Goal: Task Accomplishment & Management: Use online tool/utility

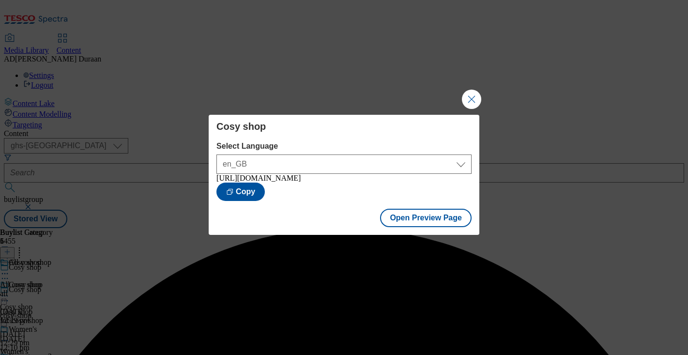
select select "ghs-uk"
click at [473, 97] on button "Close Modal" at bounding box center [471, 99] width 19 height 19
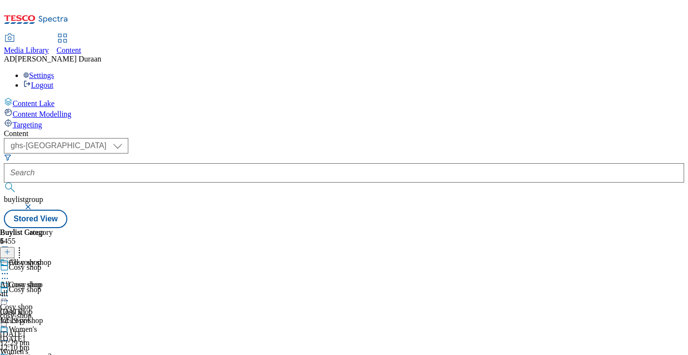
click at [53, 289] on div "all" at bounding box center [26, 293] width 53 height 9
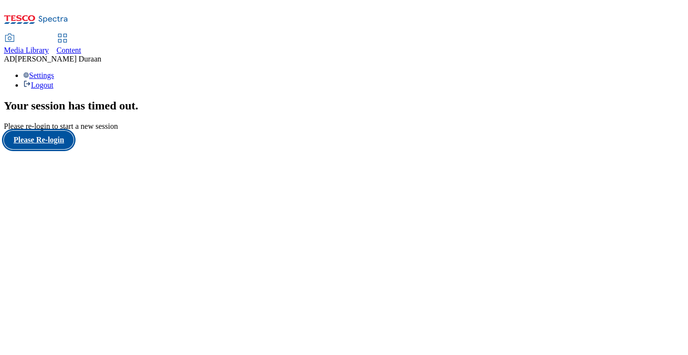
click at [24, 149] on button "Please Re-login" at bounding box center [39, 140] width 70 height 18
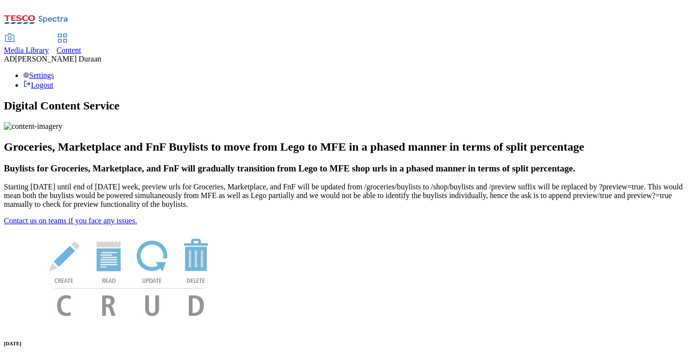
click at [81, 46] on span "Content" at bounding box center [69, 50] width 25 height 8
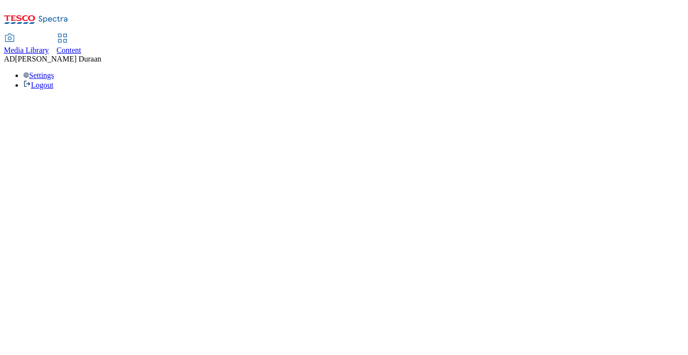
select select "ghs-[GEOGRAPHIC_DATA]"
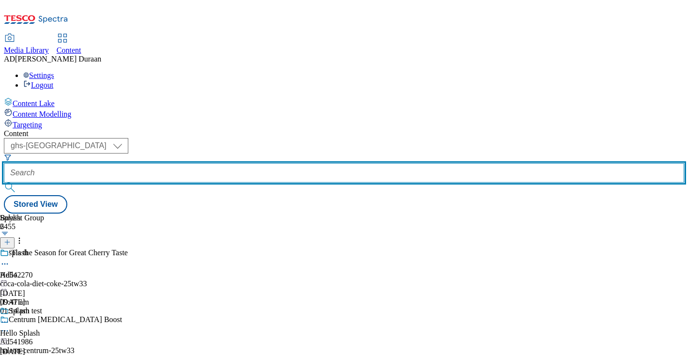
click at [232, 163] on input "text" at bounding box center [344, 172] width 680 height 19
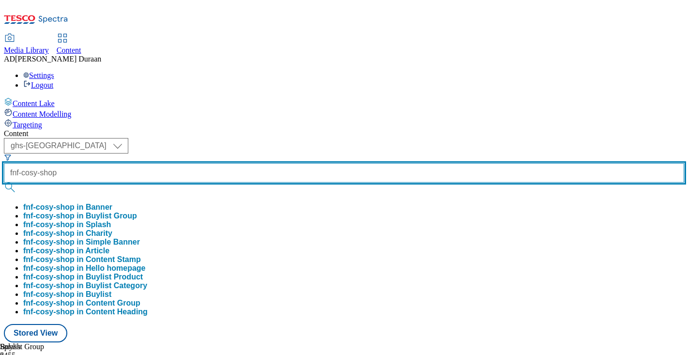
type input "fnf-cosy-shop"
click at [4, 182] on button "submit" at bounding box center [11, 187] width 14 height 10
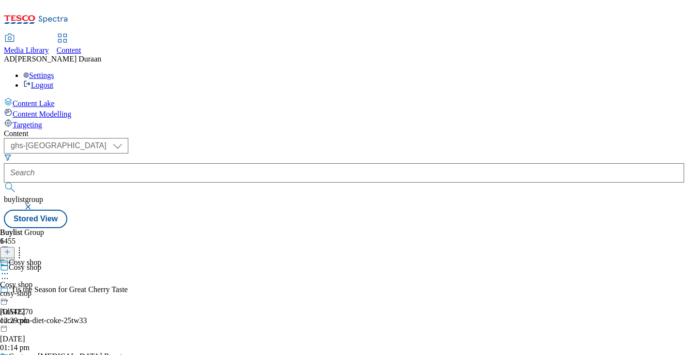
click at [41, 289] on div "cosy-shop" at bounding box center [20, 293] width 41 height 9
click at [53, 258] on div "All cosy shop All cosy shop all [DATE] 12:29 pm" at bounding box center [26, 291] width 53 height 67
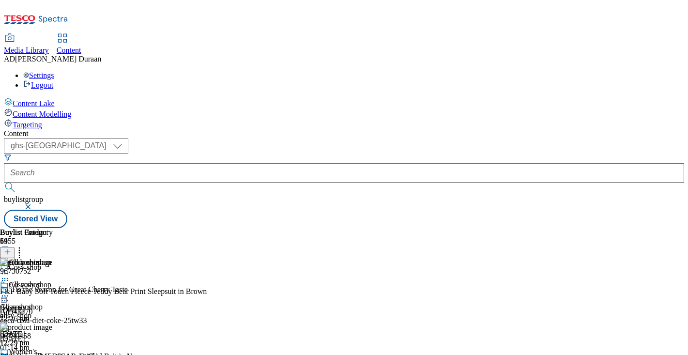
scroll to position [0, 171]
click at [10, 291] on icon at bounding box center [5, 296] width 10 height 10
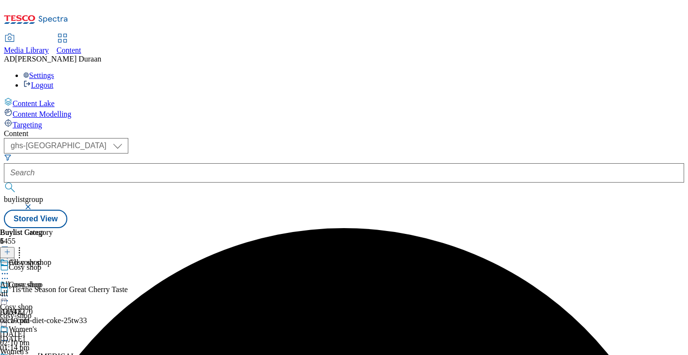
click at [53, 289] on div "all" at bounding box center [26, 293] width 53 height 9
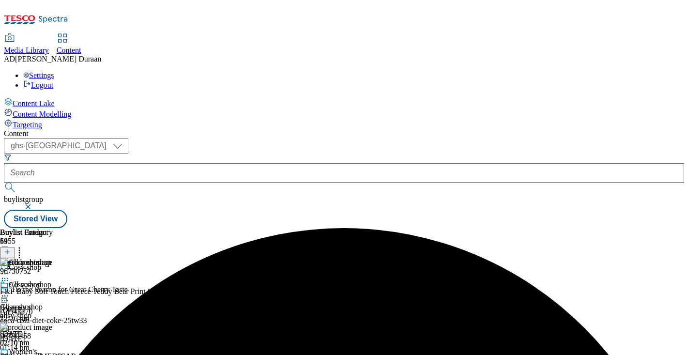
scroll to position [0, 171]
click at [24, 245] on icon at bounding box center [20, 250] width 10 height 10
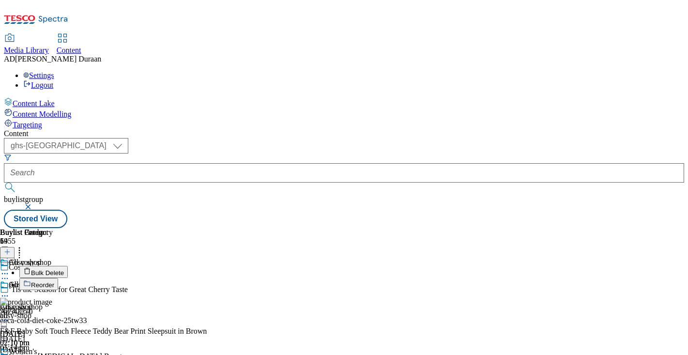
click at [64, 269] on span "Bulk Delete" at bounding box center [47, 272] width 33 height 7
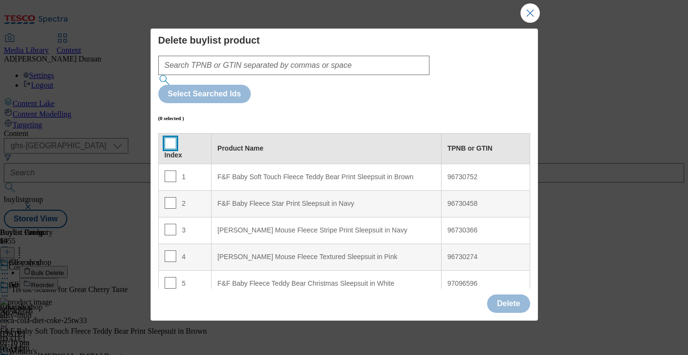
drag, startPoint x: 169, startPoint y: 98, endPoint x: 257, endPoint y: 153, distance: 103.3
click at [170, 137] on input "Modal" at bounding box center [171, 143] width 12 height 12
checkbox input "true"
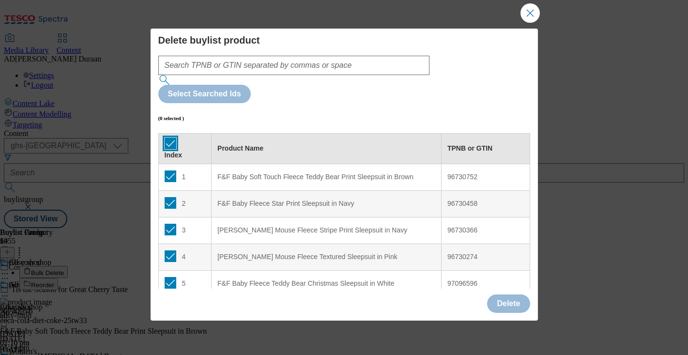
checkbox input "true"
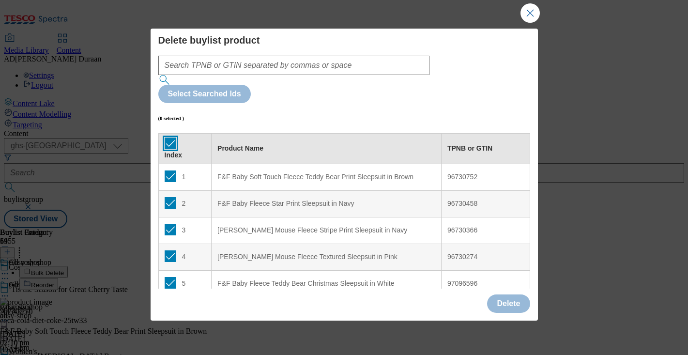
checkbox input "true"
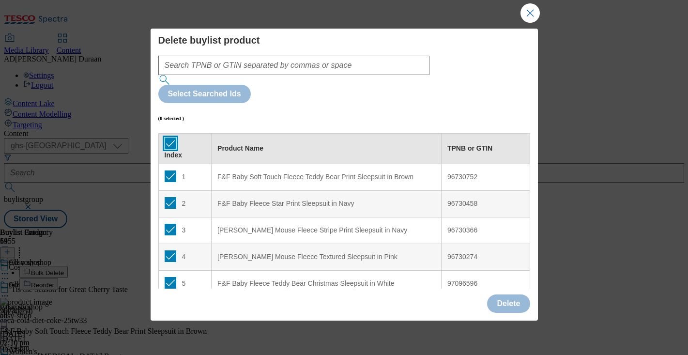
checkbox input "true"
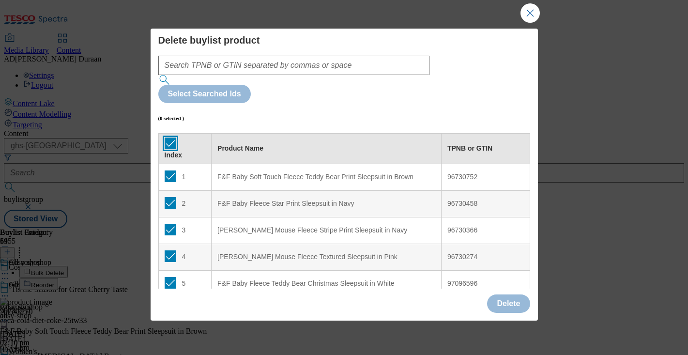
checkbox input "true"
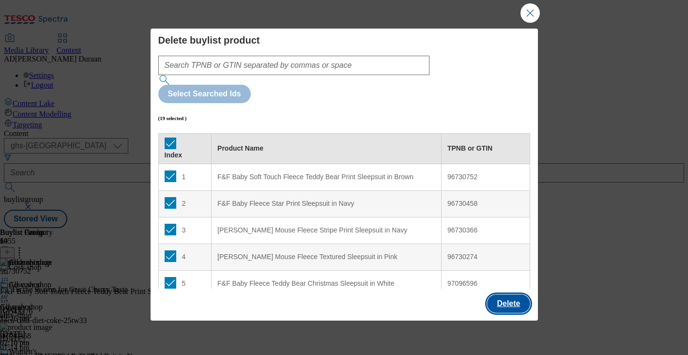
click at [508, 297] on button "Delete" at bounding box center [508, 303] width 43 height 18
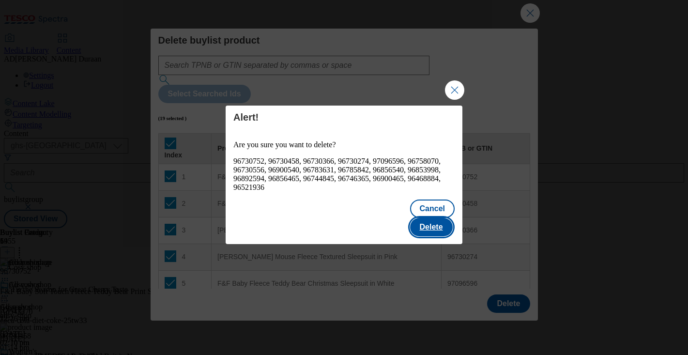
click at [441, 220] on button "Delete" at bounding box center [431, 227] width 43 height 18
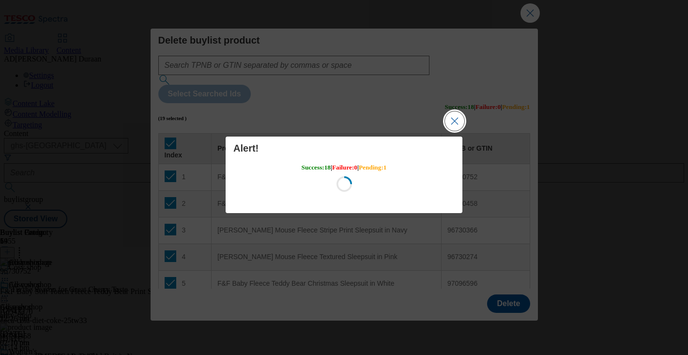
scroll to position [0, 0]
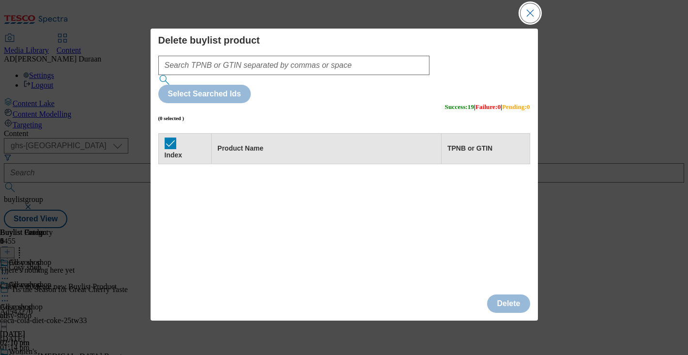
click at [528, 13] on button "Close Modal" at bounding box center [529, 12] width 19 height 19
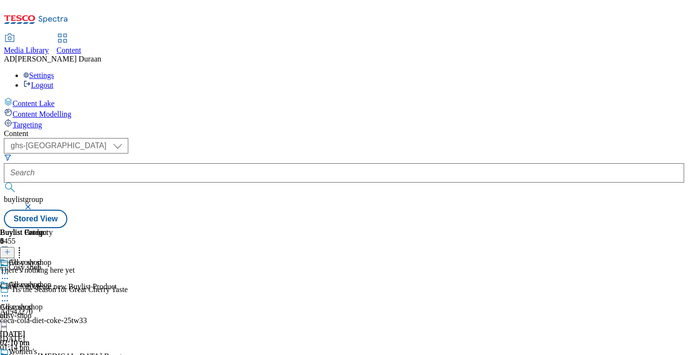
scroll to position [0, 171]
click at [11, 248] on icon at bounding box center [7, 251] width 7 height 7
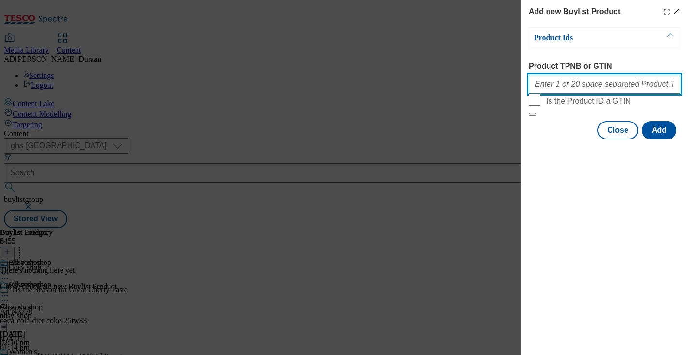
paste input "96560320 96957259 96560267 96861527 96950157 96835980 96835922 96948092 9656502…"
type input "96560320 96957259 96560267 96861527 96950157 96835980 96835922 96948092 9656502…"
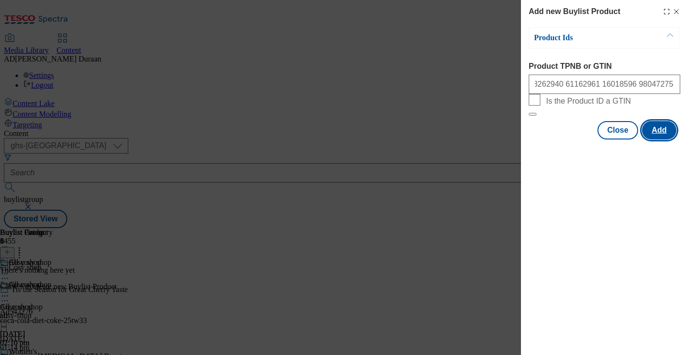
scroll to position [0, 0]
click at [658, 139] on button "Add" at bounding box center [659, 130] width 34 height 18
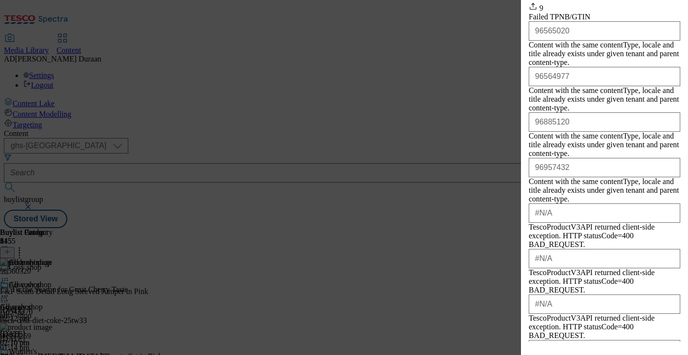
scroll to position [210, 0]
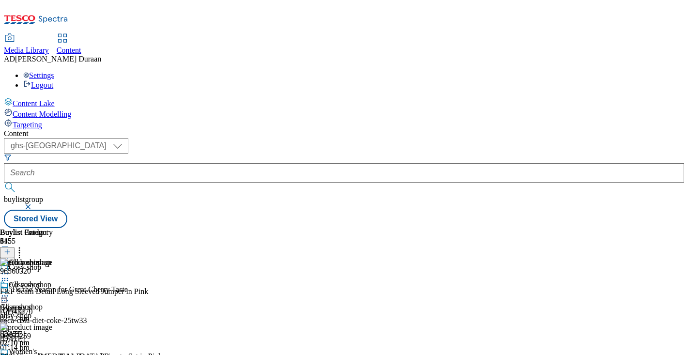
click at [10, 291] on icon at bounding box center [5, 296] width 10 height 10
click at [53, 354] on span "Preview" at bounding box center [41, 360] width 23 height 7
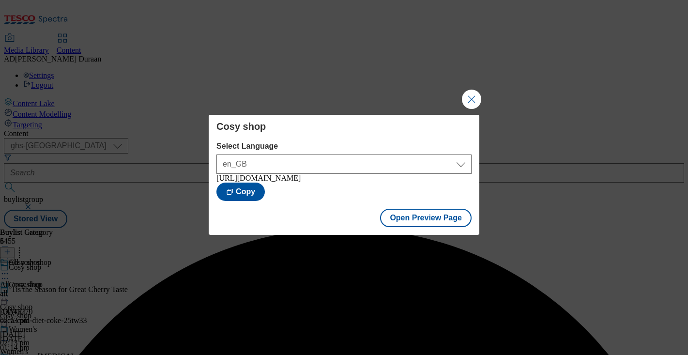
drag, startPoint x: 475, startPoint y: 95, endPoint x: 508, endPoint y: 131, distance: 48.6
click at [475, 95] on button "Close Modal" at bounding box center [471, 99] width 19 height 19
